Goal: Task Accomplishment & Management: Use online tool/utility

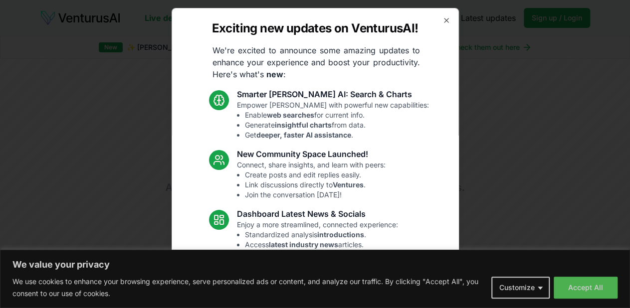
click at [583, 292] on body "We value your privacy We use cookies to enhance your browsing experience, serve…" at bounding box center [315, 154] width 630 height 308
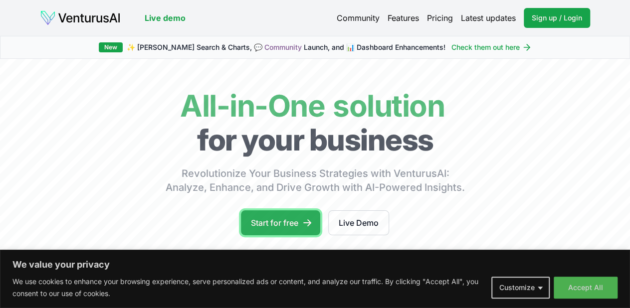
click at [277, 235] on link "Start for free" at bounding box center [280, 222] width 79 height 25
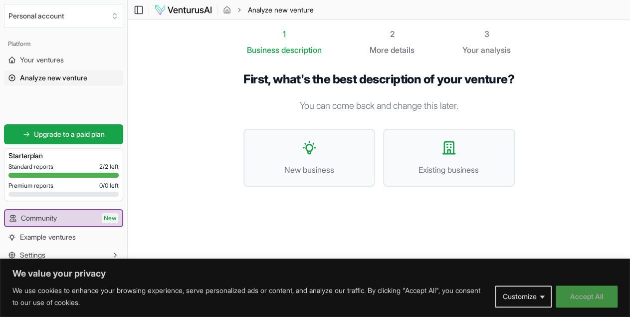
click at [569, 304] on button "Accept All" at bounding box center [587, 296] width 62 height 22
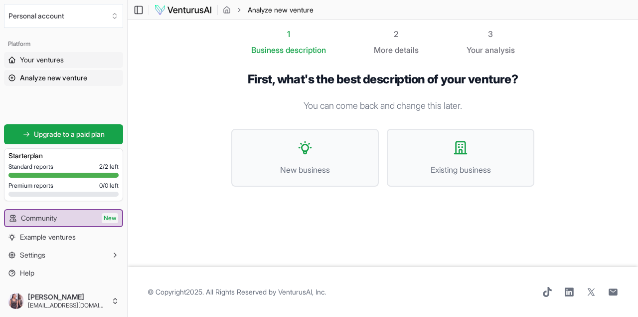
click at [66, 63] on link "Your ventures" at bounding box center [63, 60] width 119 height 16
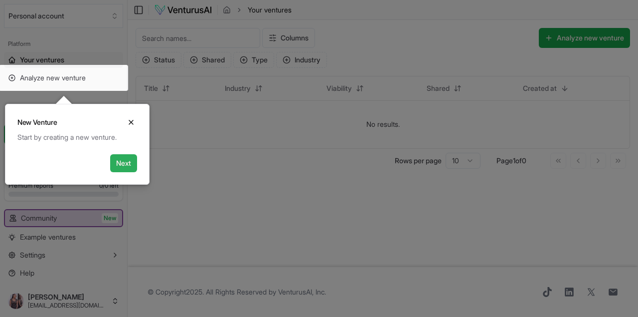
click at [119, 170] on button "Next" at bounding box center [123, 163] width 27 height 18
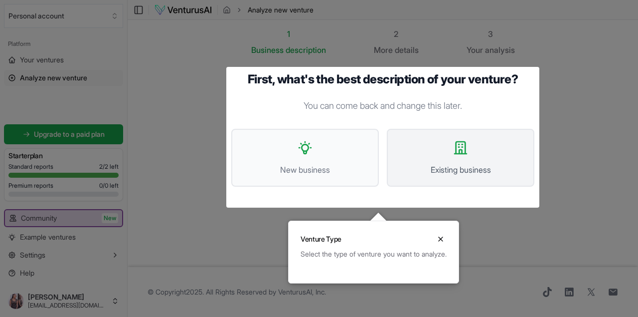
click at [412, 155] on button "Existing business" at bounding box center [461, 158] width 148 height 58
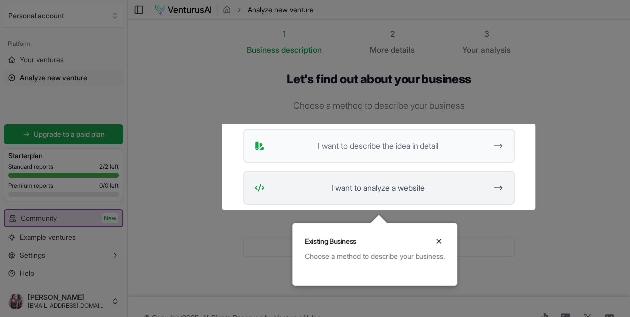
click at [415, 193] on span "I want to analyze a website" at bounding box center [378, 188] width 218 height 12
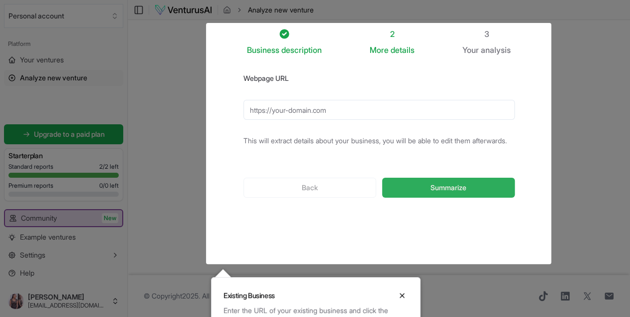
click at [430, 191] on button "Summarize" at bounding box center [448, 188] width 132 height 20
click at [310, 197] on div "Back Summarize" at bounding box center [378, 188] width 271 height 52
click at [308, 190] on div "Back Summarize" at bounding box center [378, 188] width 271 height 52
click at [400, 292] on icon "Close" at bounding box center [402, 295] width 8 height 8
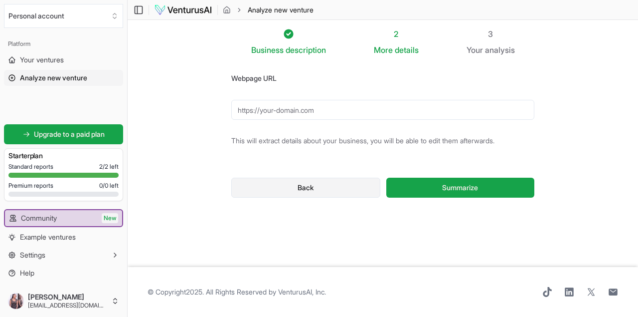
click at [320, 181] on button "Back" at bounding box center [305, 188] width 149 height 20
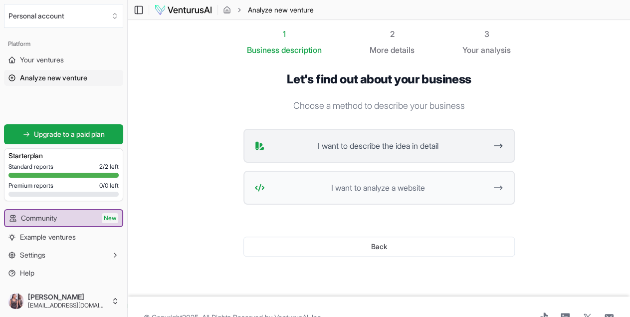
click at [376, 141] on span "I want to describe the idea in detail" at bounding box center [378, 146] width 218 height 12
